Goal: Use online tool/utility: Use online tool/utility

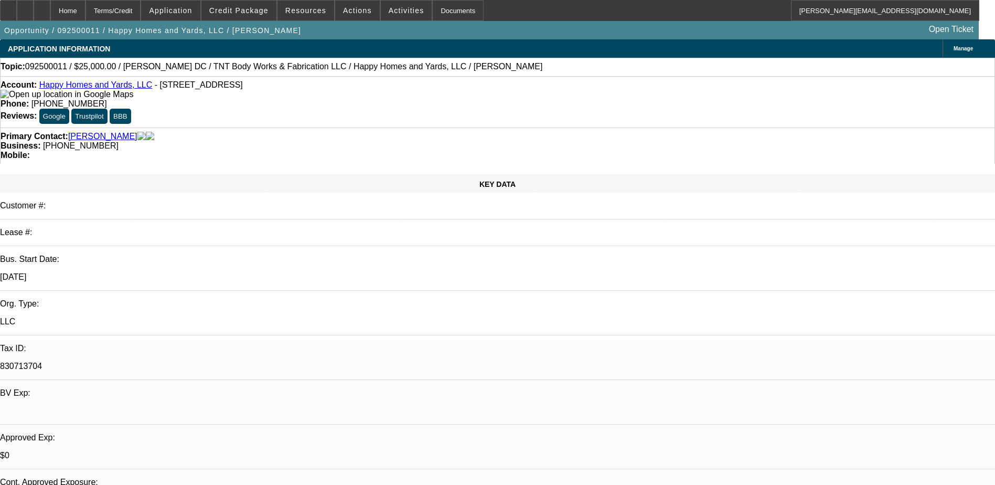
select select "0"
select select "2"
select select "0"
select select "6"
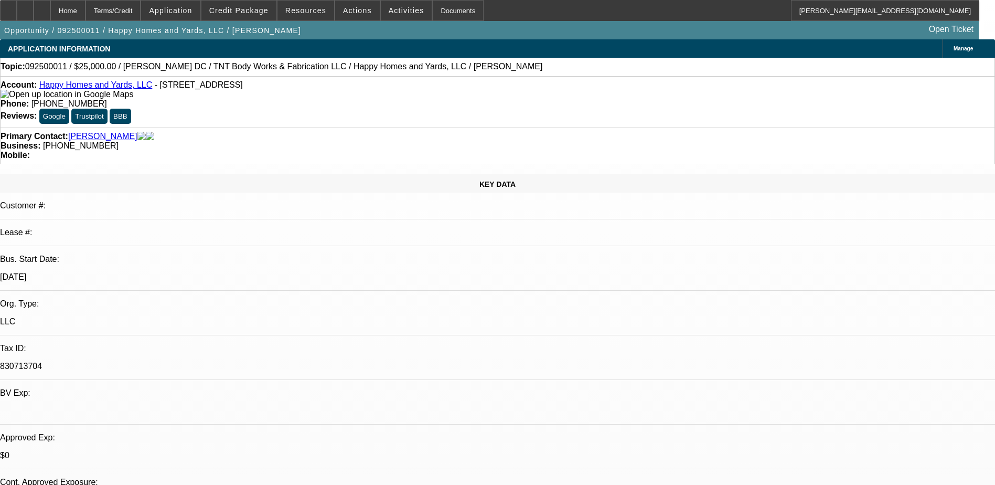
select select "0"
select select "2"
select select "0"
select select "6"
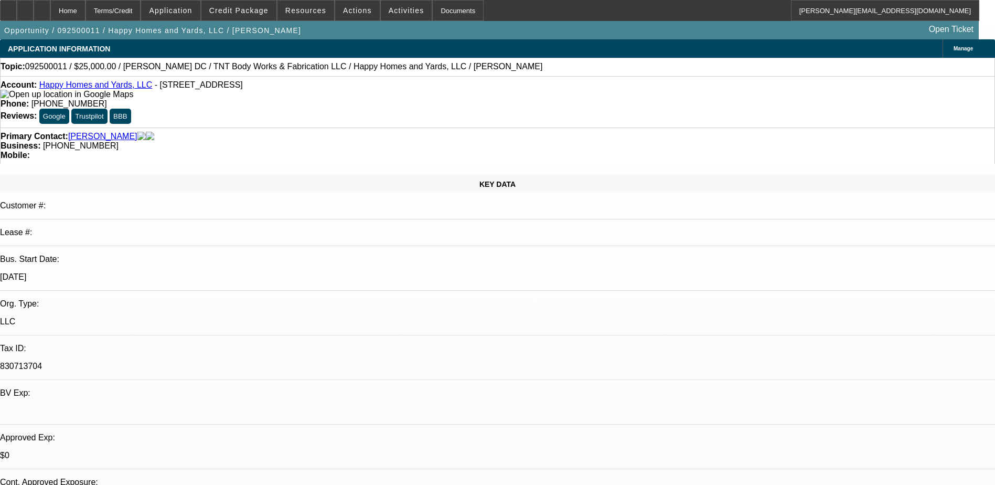
select select "0"
select select "2"
select select "0"
select select "6"
